Goal: Check status: Check status

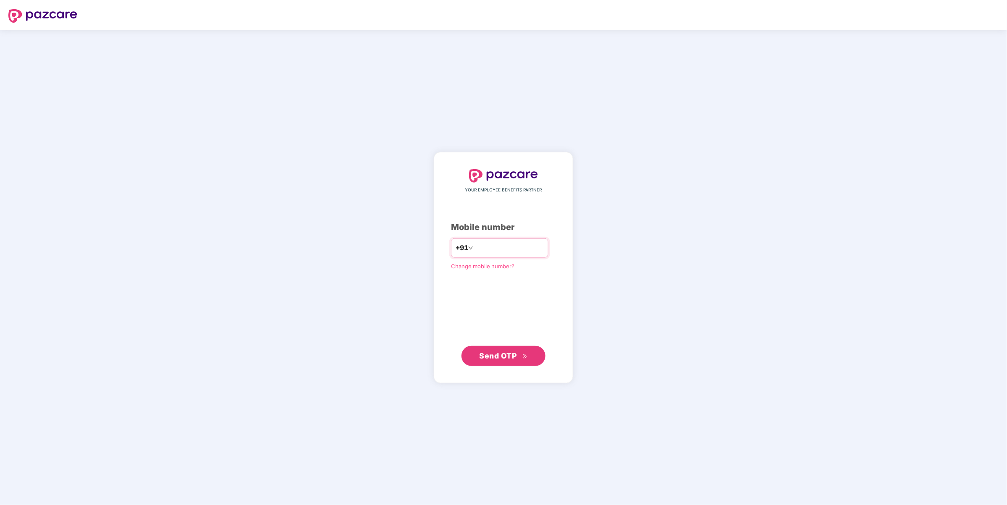
click at [501, 243] on input "number" at bounding box center [509, 248] width 69 height 13
type input "**********"
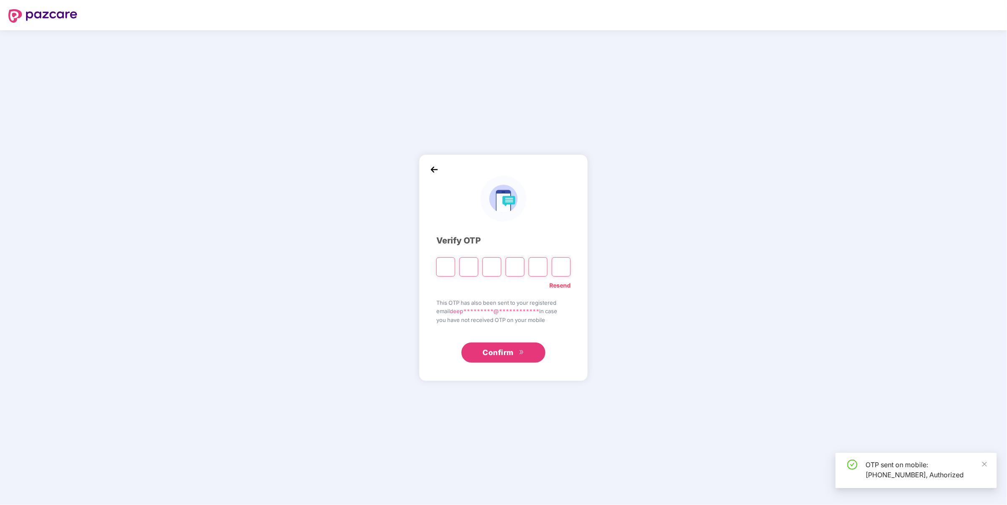
click at [450, 273] on input "Please enter verification code. Digit 1" at bounding box center [445, 266] width 19 height 19
type input "*"
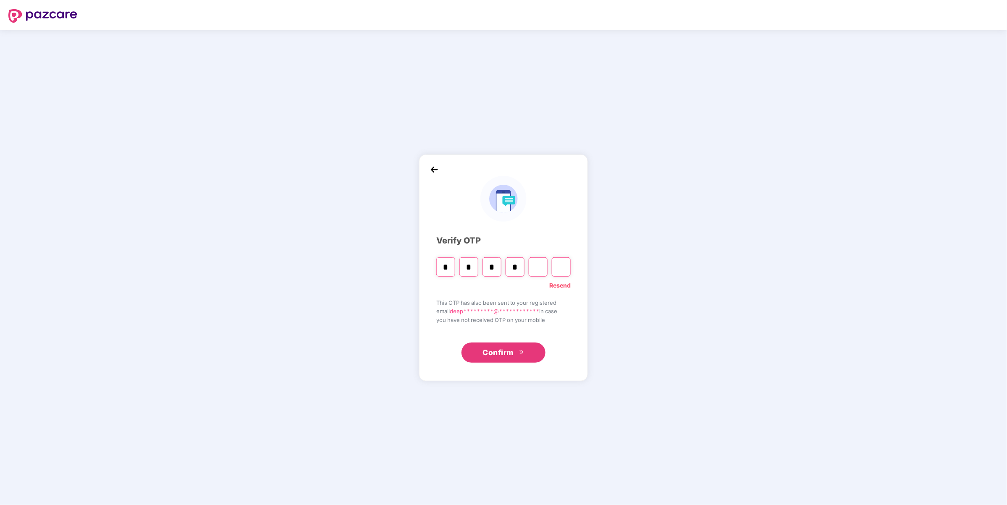
type input "*"
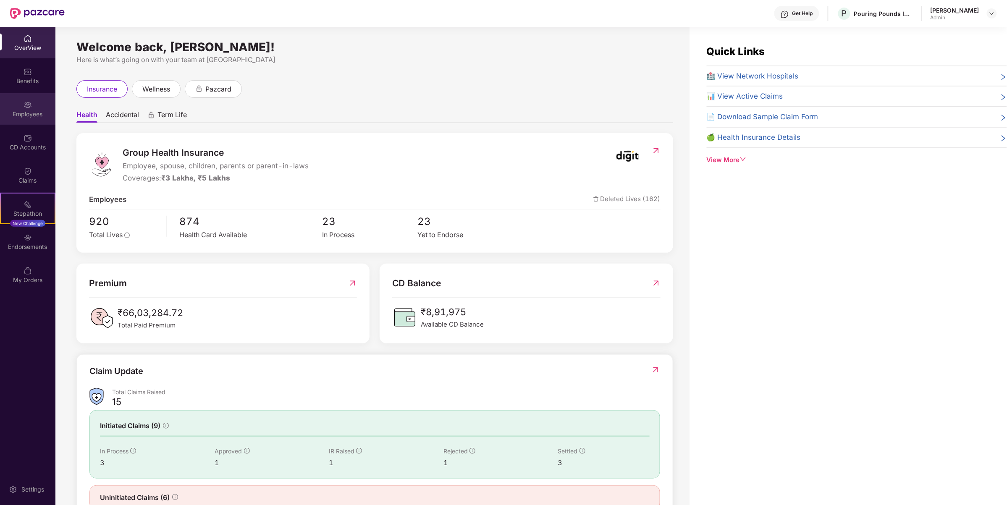
click at [26, 124] on div "Employees" at bounding box center [27, 109] width 55 height 32
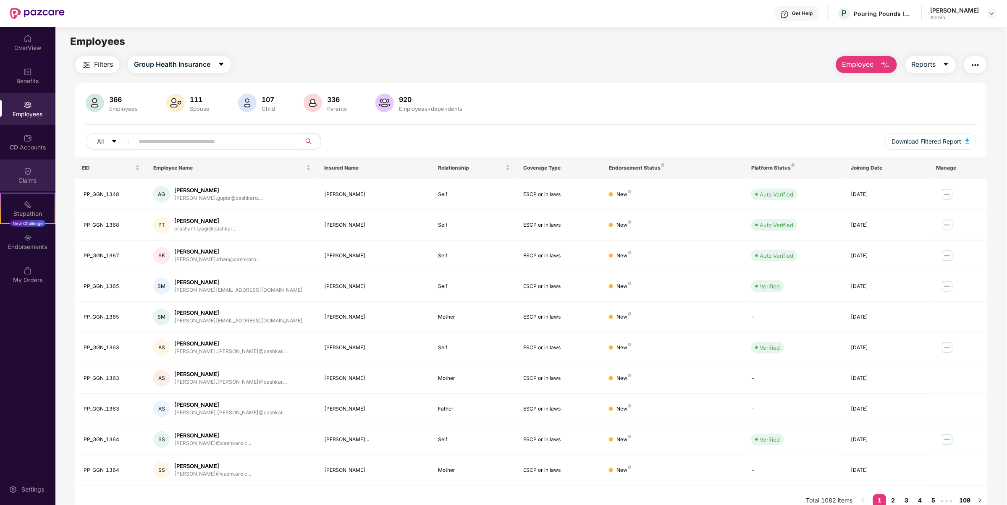
click at [29, 181] on div "Claims" at bounding box center [27, 180] width 55 height 8
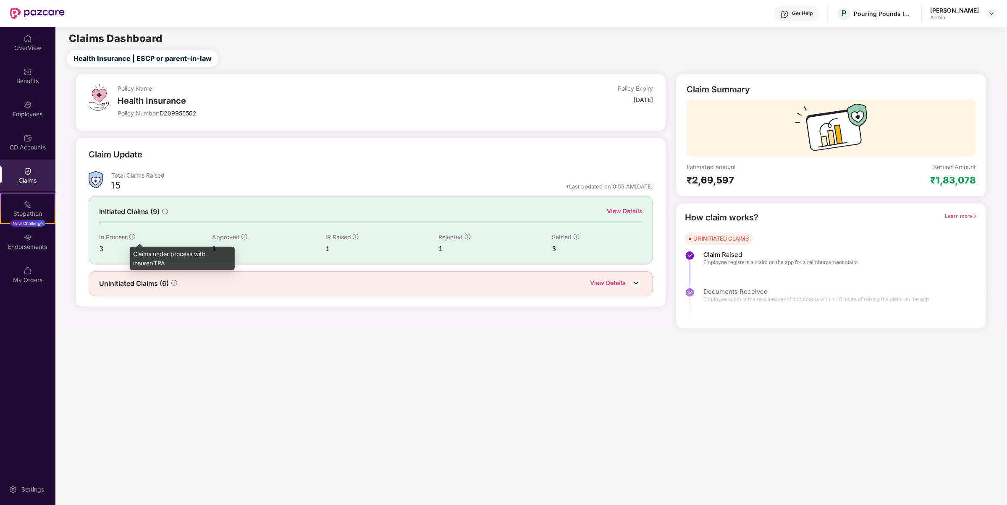
click at [135, 239] on icon "info-circle" at bounding box center [132, 237] width 6 height 6
click at [158, 288] on span "Uninitiated Claims (6)" at bounding box center [134, 283] width 70 height 11
click at [616, 285] on div "View Details" at bounding box center [608, 283] width 36 height 11
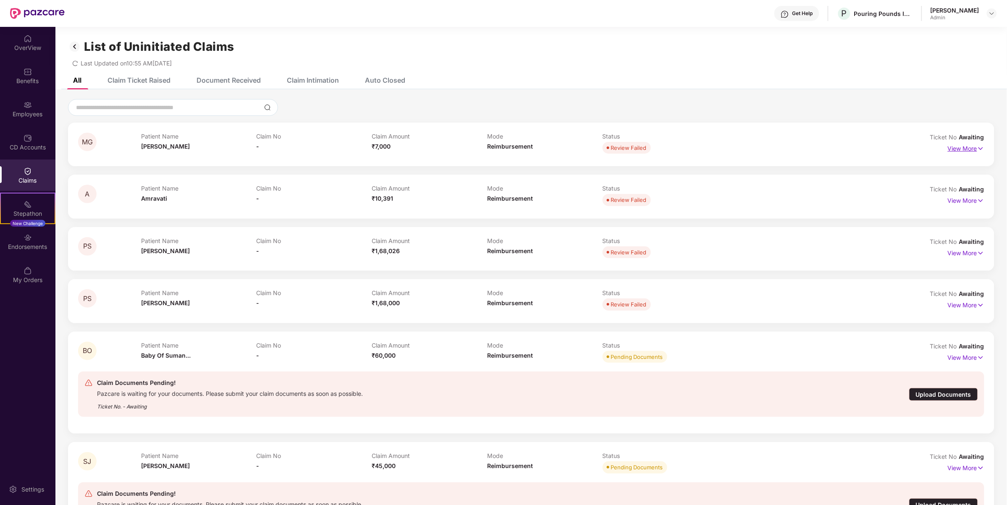
click at [973, 148] on p "View More" at bounding box center [966, 147] width 37 height 11
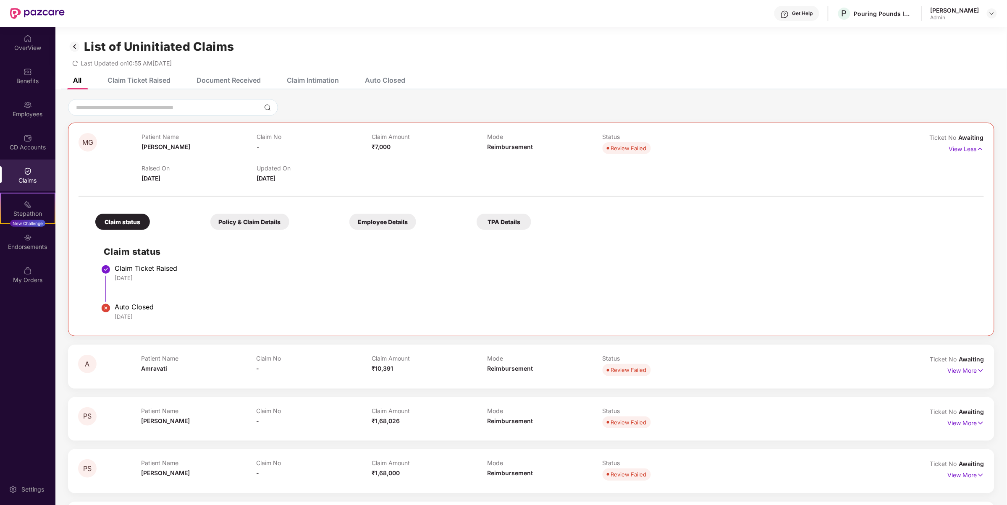
click at [257, 232] on div "Claim status Policy & Claim Details Employee Details TPA Details Claim status C…" at bounding box center [532, 263] width 906 height 125
click at [257, 226] on div "Policy & Claim Details" at bounding box center [249, 222] width 79 height 16
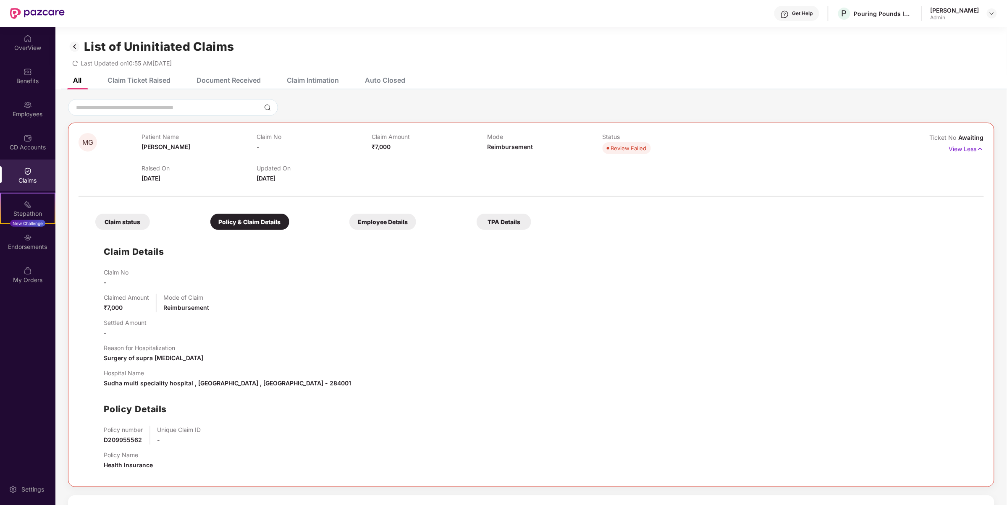
click at [389, 224] on div "Employee Details" at bounding box center [382, 222] width 67 height 16
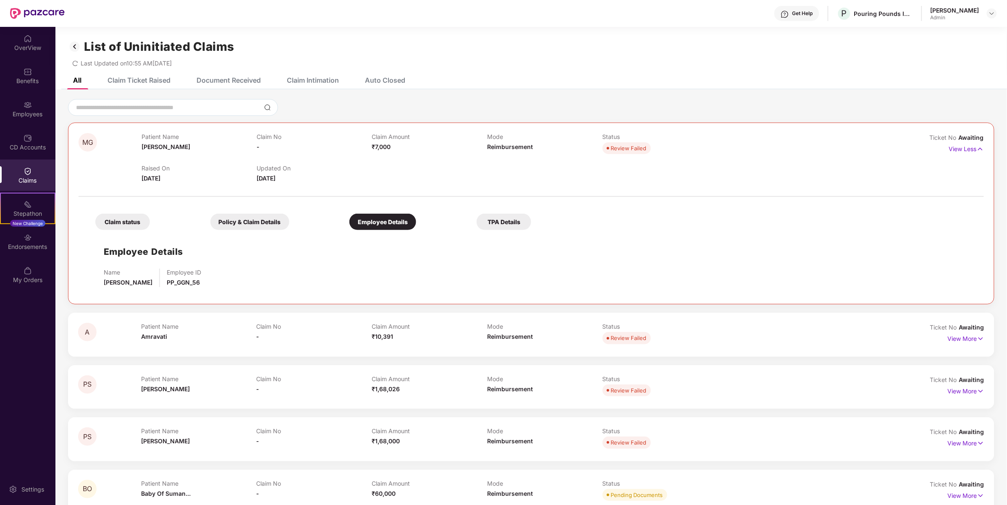
click at [260, 219] on div "Policy & Claim Details" at bounding box center [249, 222] width 79 height 16
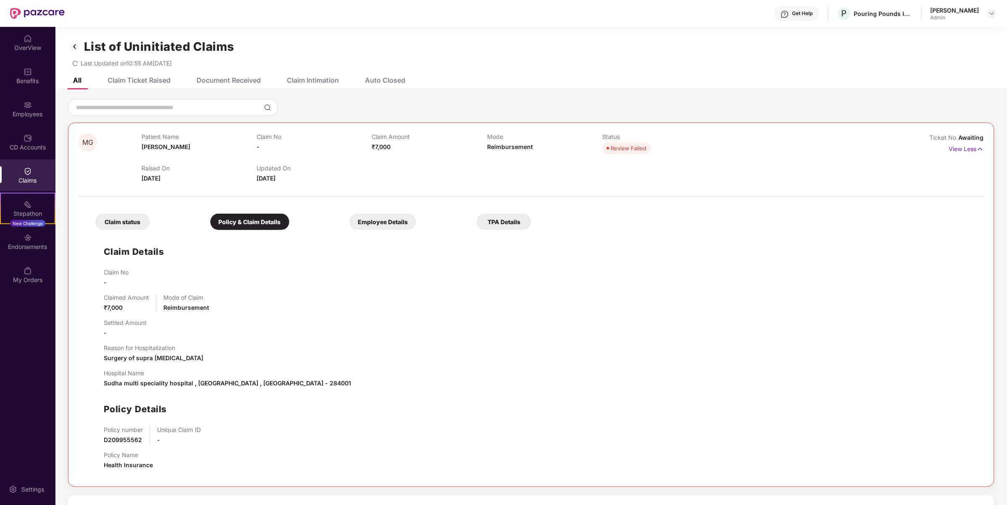
click at [506, 227] on div "TPA Details" at bounding box center [504, 222] width 55 height 16
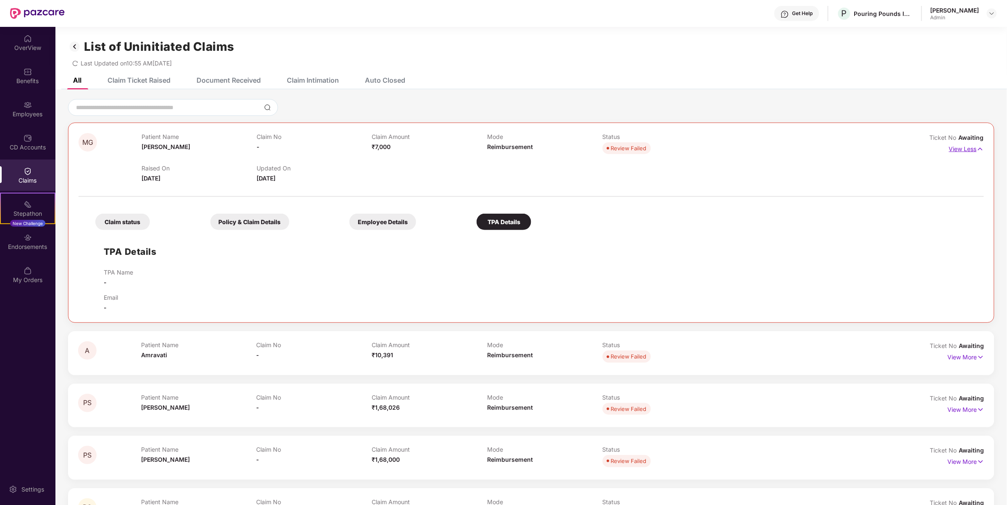
click at [958, 150] on p "View Less" at bounding box center [966, 147] width 35 height 11
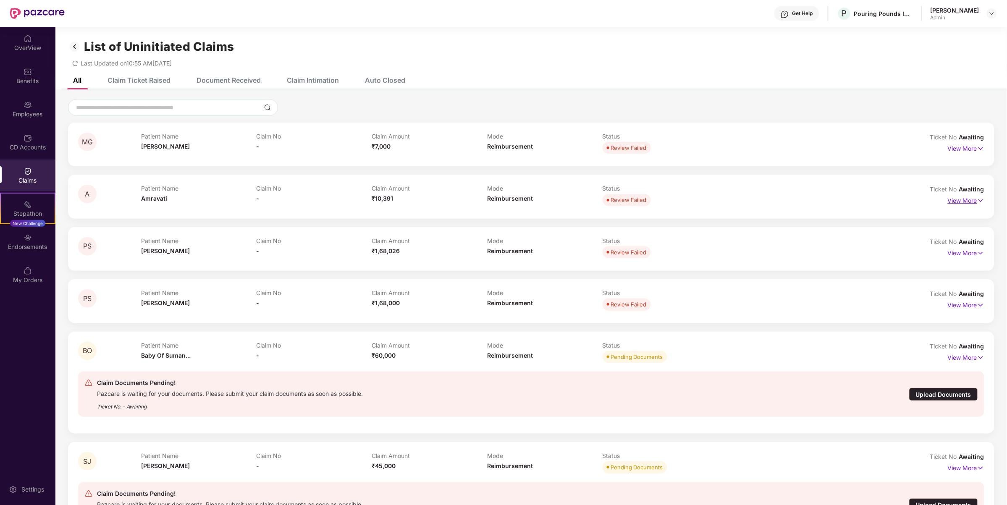
click at [977, 204] on img at bounding box center [980, 200] width 7 height 9
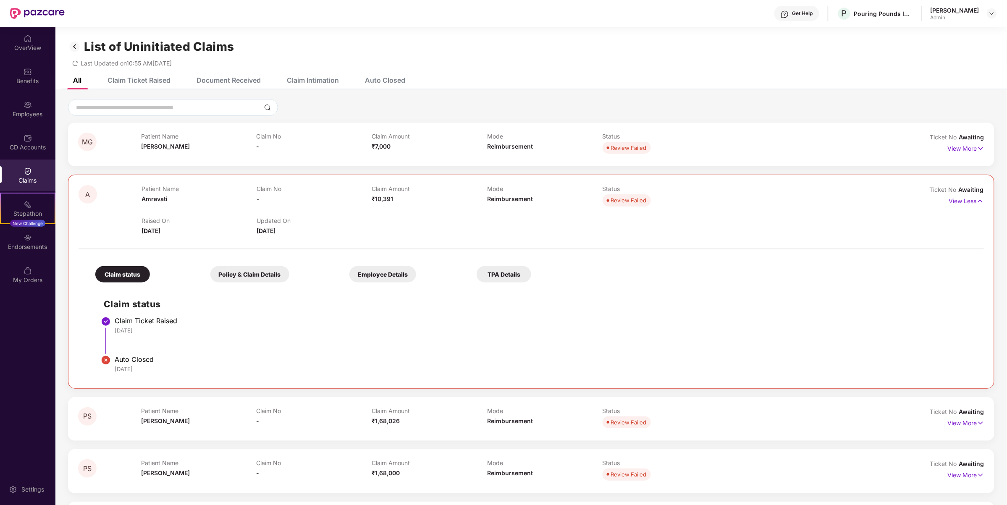
click at [379, 270] on div "Employee Details" at bounding box center [382, 274] width 67 height 16
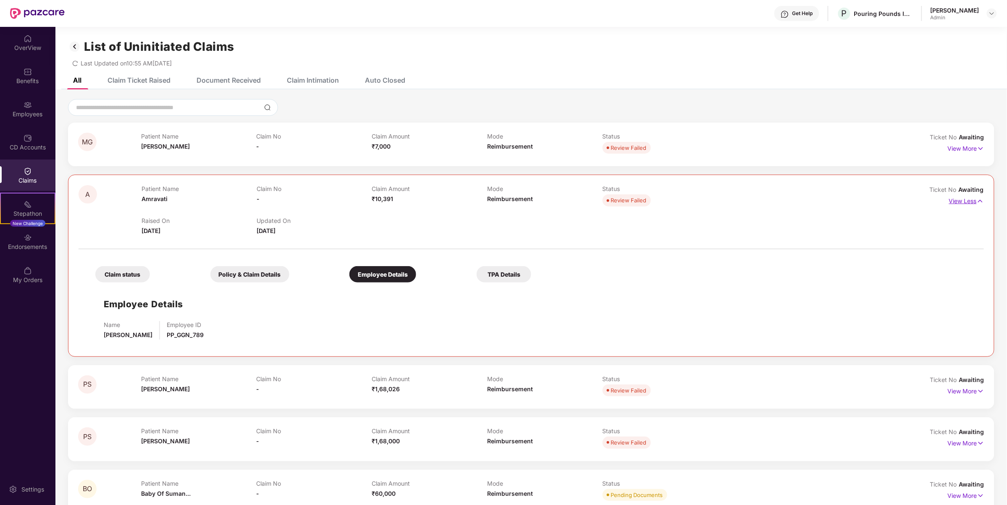
click at [972, 199] on p "View Less" at bounding box center [966, 199] width 35 height 11
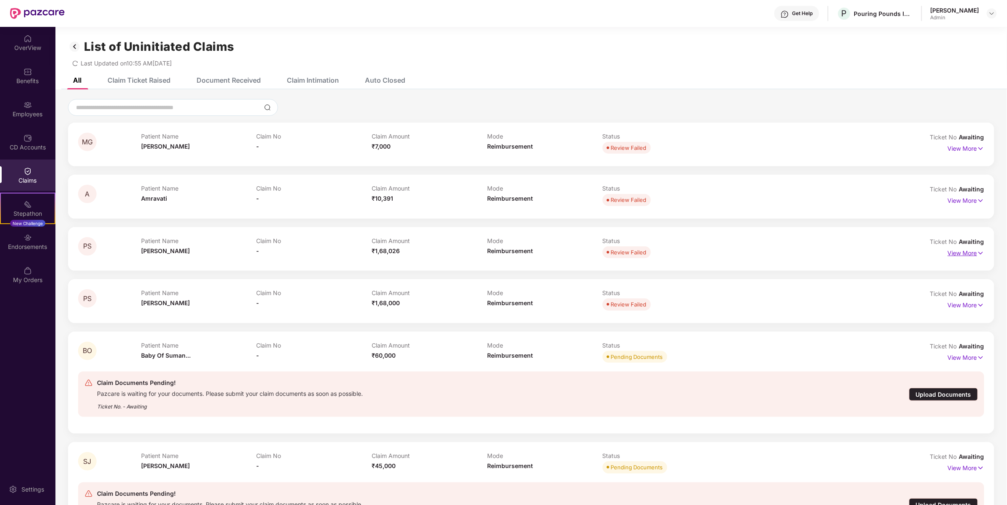
click at [955, 253] on p "View More" at bounding box center [966, 252] width 37 height 11
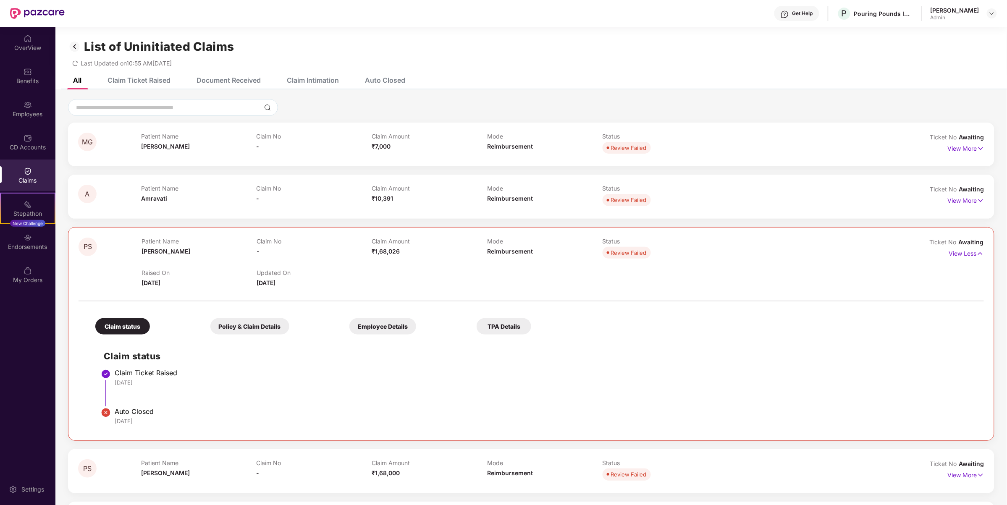
click at [251, 328] on div "Policy & Claim Details" at bounding box center [249, 326] width 79 height 16
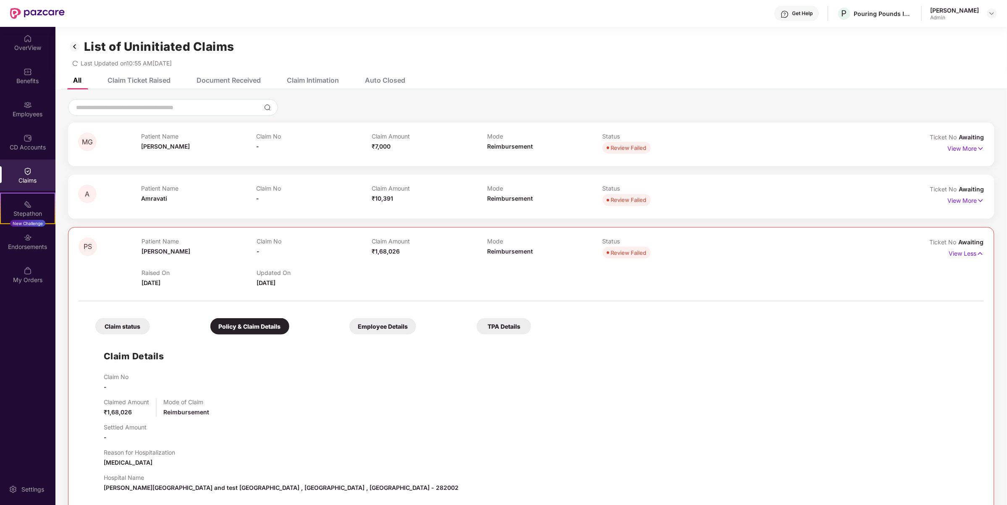
click at [383, 324] on div "Employee Details" at bounding box center [382, 326] width 67 height 16
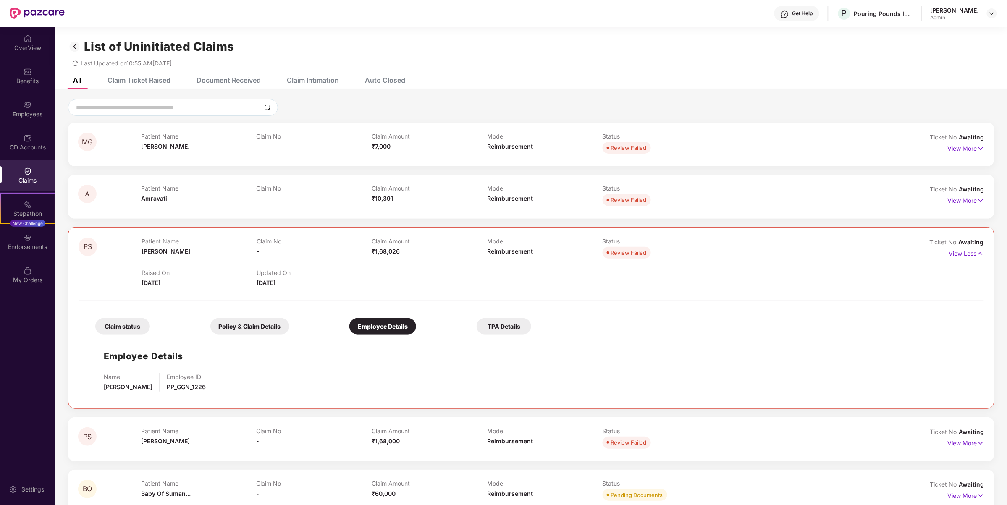
click at [382, 320] on div "Employee Details" at bounding box center [382, 326] width 67 height 16
click at [226, 322] on div "Policy & Claim Details" at bounding box center [249, 326] width 79 height 16
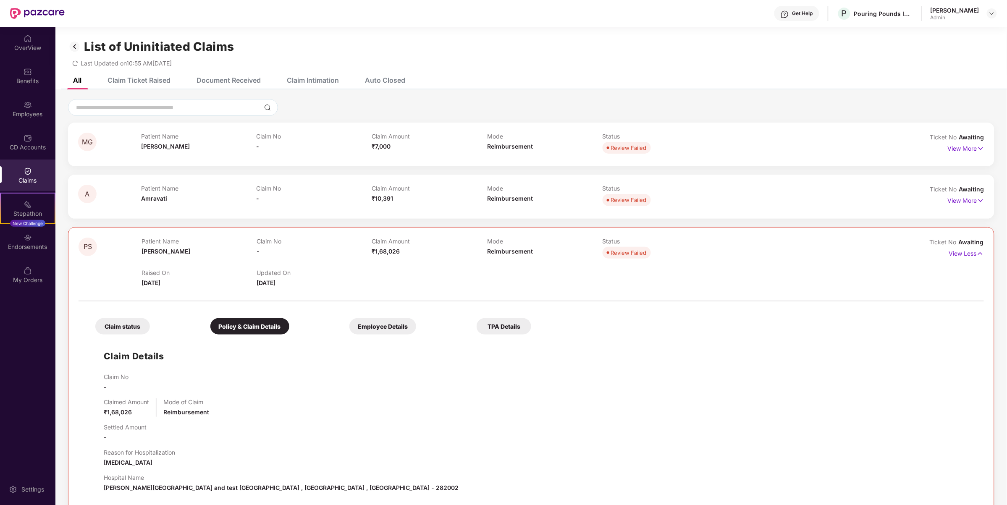
click at [143, 326] on div "Claim status" at bounding box center [122, 326] width 55 height 16
